Goal: Information Seeking & Learning: Find specific page/section

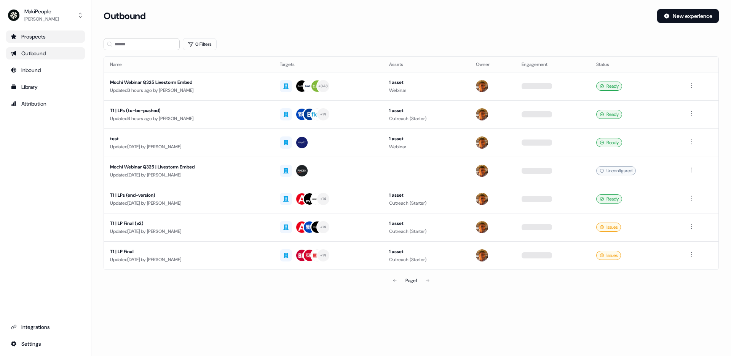
drag, startPoint x: 57, startPoint y: 40, endPoint x: 61, endPoint y: 39, distance: 3.8
click at [57, 40] on div "Prospects" at bounding box center [46, 37] width 70 height 8
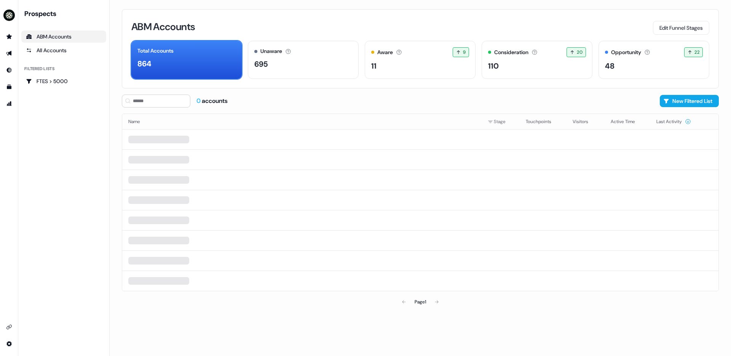
click at [164, 110] on div "0 accounts New Filtered List Name Stage Touchpoints Visitors Active Time Last A…" at bounding box center [420, 201] width 597 height 215
drag, startPoint x: 62, startPoint y: 64, endPoint x: 62, endPoint y: 57, distance: 6.9
click at [62, 64] on div "Prospects ABM Accounts All Accounts Filtered lists FTES > 5000" at bounding box center [63, 48] width 85 height 78
click at [61, 54] on link "All Accounts" at bounding box center [63, 50] width 85 height 12
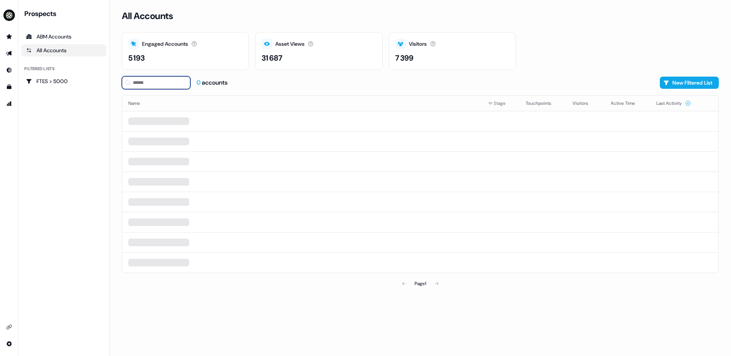
click at [168, 80] on input at bounding box center [156, 82] width 69 height 13
type input "*"
type input "*******"
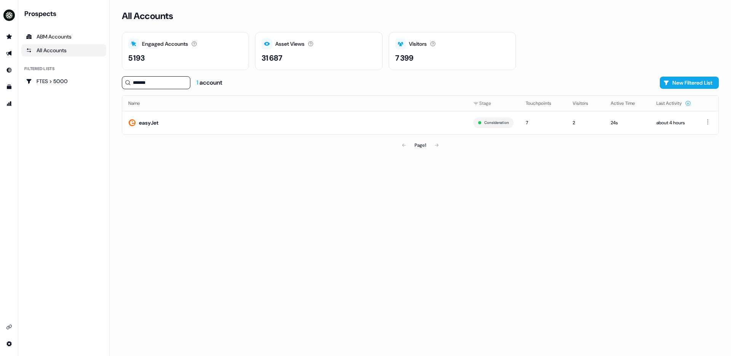
click at [138, 107] on th "Name" at bounding box center [294, 103] width 345 height 15
click at [148, 119] on div "easyJet" at bounding box center [148, 123] width 19 height 8
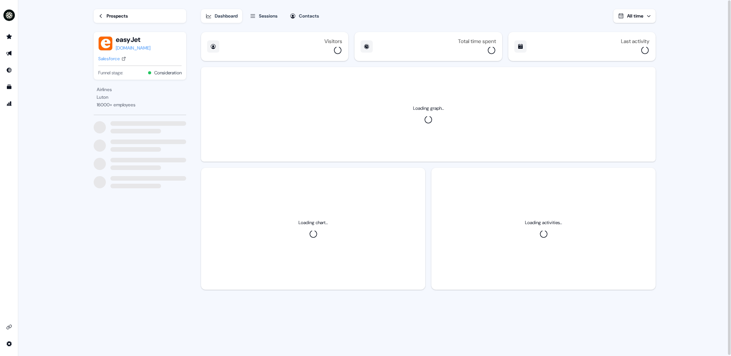
click at [274, 16] on div "Sessions" at bounding box center [268, 16] width 19 height 8
